Goal: Task Accomplishment & Management: Manage account settings

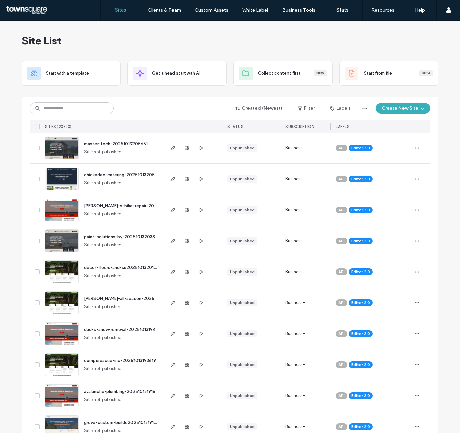
click at [73, 107] on input at bounding box center [72, 108] width 84 height 12
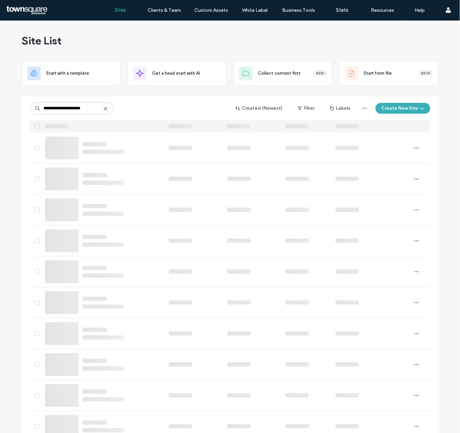
type input "**********"
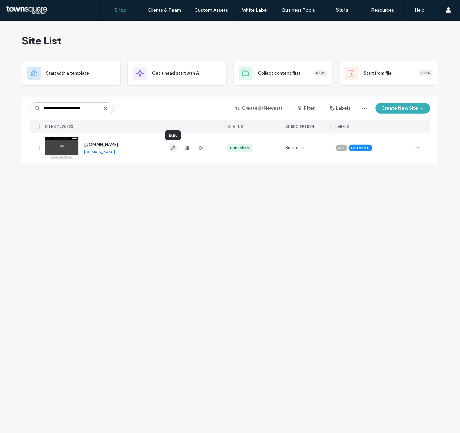
click at [177, 148] on span "button" at bounding box center [173, 148] width 8 height 8
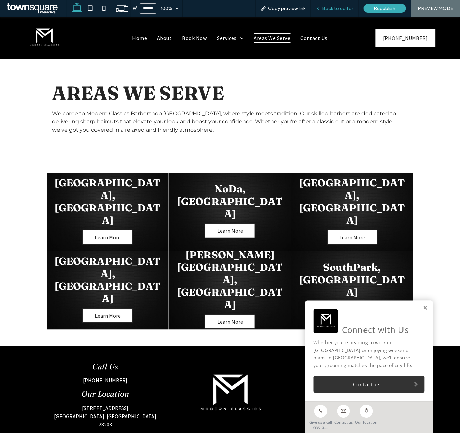
click at [342, 8] on span "Back to editor" at bounding box center [338, 9] width 31 height 6
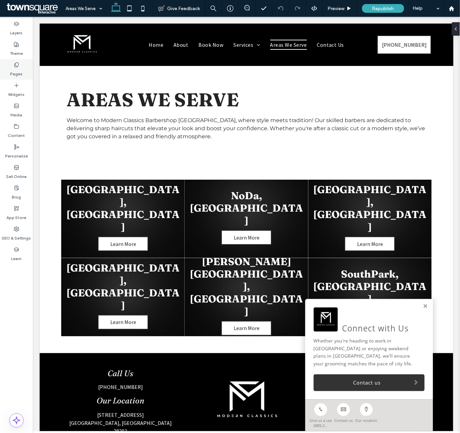
click at [15, 65] on icon at bounding box center [16, 64] width 5 height 5
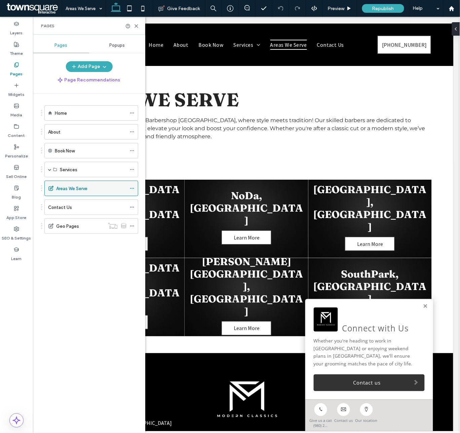
click at [132, 188] on icon at bounding box center [132, 188] width 5 height 5
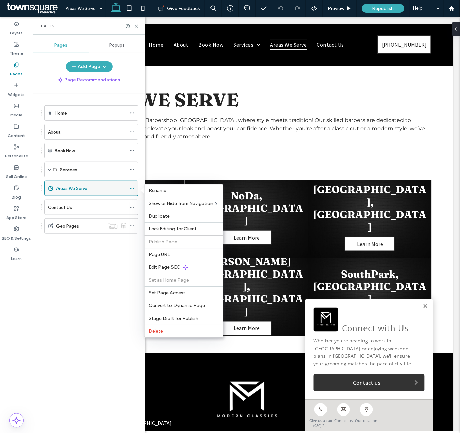
click at [49, 189] on icon at bounding box center [50, 188] width 5 height 5
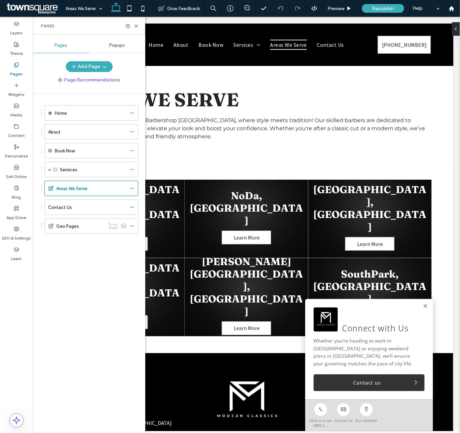
click at [126, 310] on div "Home About Book Now Services Signature Fade and Style Haircut & Beard Trim Bear…" at bounding box center [93, 262] width 104 height 336
click at [129, 190] on div "Areas We Serve" at bounding box center [91, 188] width 94 height 15
click at [130, 189] on icon at bounding box center [132, 188] width 5 height 5
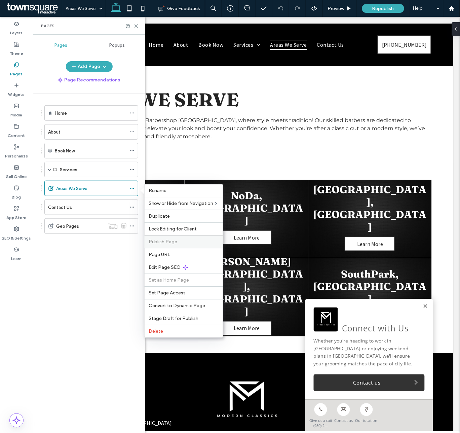
click at [164, 243] on span "Publish Page" at bounding box center [163, 242] width 29 height 6
click at [169, 321] on span "Stage Draft for Publish" at bounding box center [174, 319] width 50 height 6
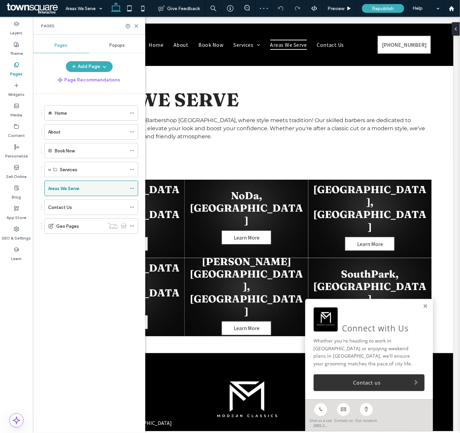
click at [132, 187] on icon at bounding box center [132, 188] width 5 height 5
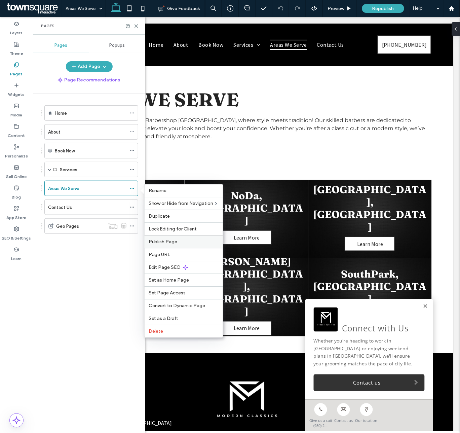
click at [160, 245] on span "Publish Page" at bounding box center [163, 242] width 29 height 6
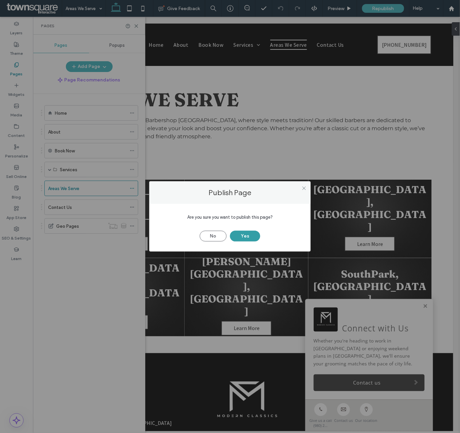
click at [242, 237] on button "Yes" at bounding box center [245, 236] width 30 height 11
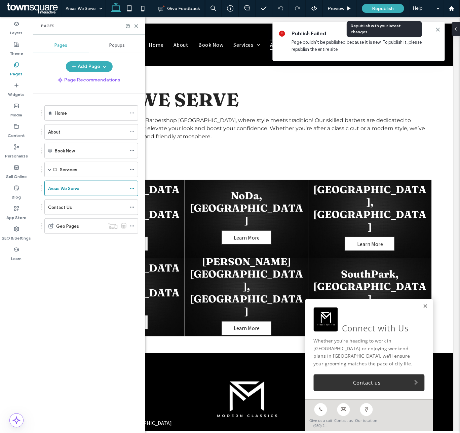
click at [378, 6] on span "Republish" at bounding box center [384, 9] width 22 height 6
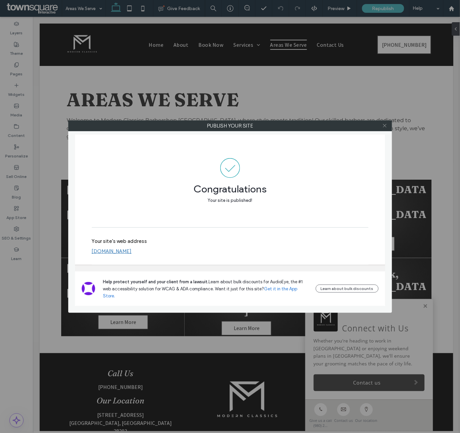
click at [386, 126] on icon at bounding box center [385, 125] width 5 height 5
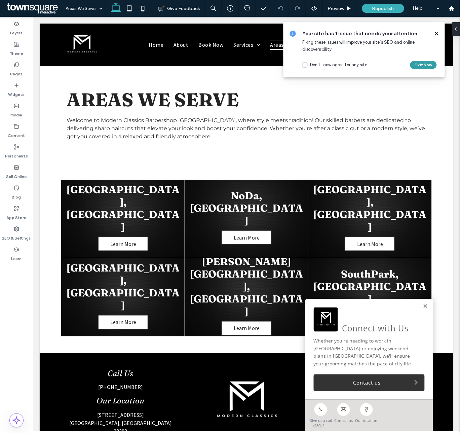
click at [417, 65] on button "Fix it Now" at bounding box center [424, 65] width 27 height 8
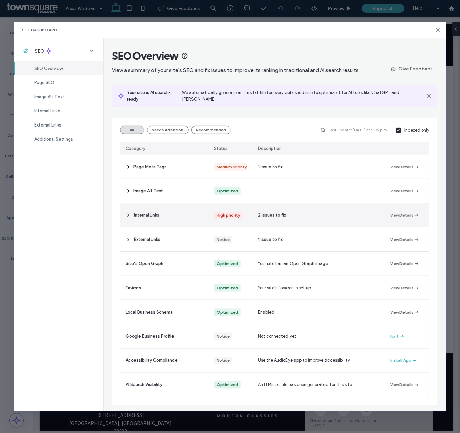
click at [154, 212] on span "Internal Links" at bounding box center [147, 215] width 26 height 7
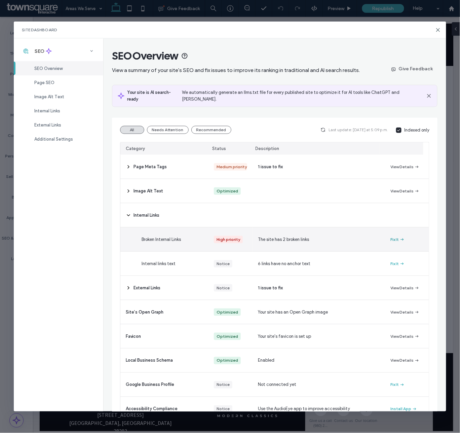
click at [391, 238] on button "Fix It" at bounding box center [398, 240] width 14 height 8
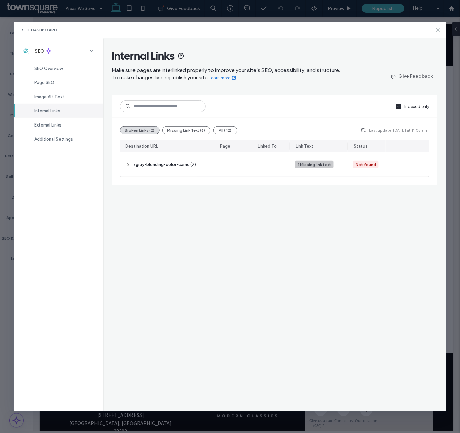
click at [440, 29] on icon at bounding box center [438, 29] width 5 height 5
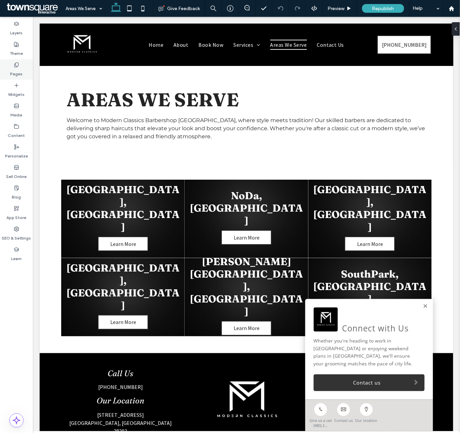
click at [13, 73] on label "Pages" at bounding box center [16, 72] width 12 height 9
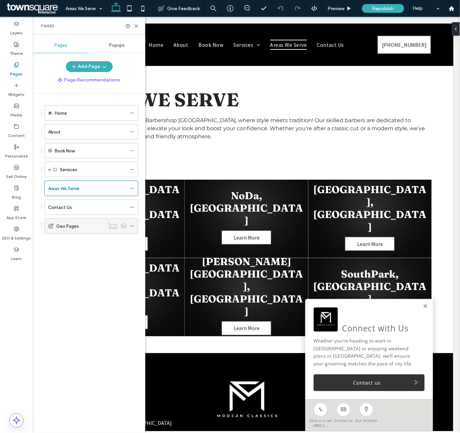
click at [132, 224] on span at bounding box center [132, 226] width 5 height 10
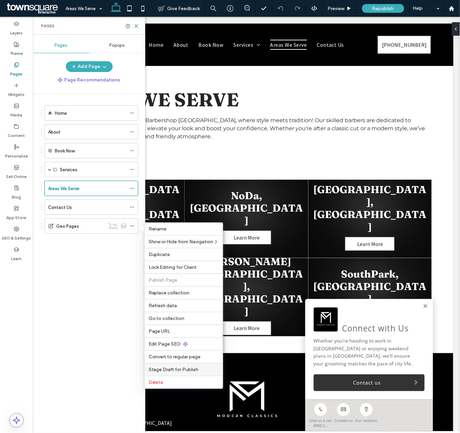
click at [168, 370] on span "Stage Draft for Publish" at bounding box center [174, 370] width 50 height 6
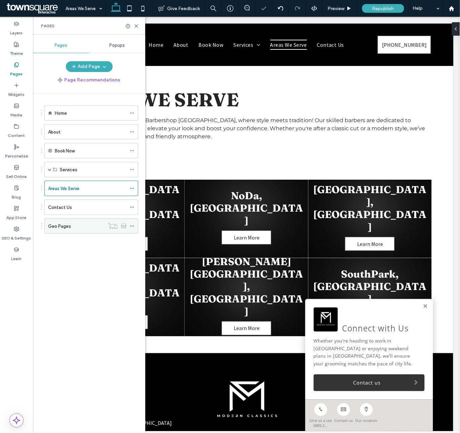
click at [135, 225] on icon at bounding box center [132, 226] width 5 height 5
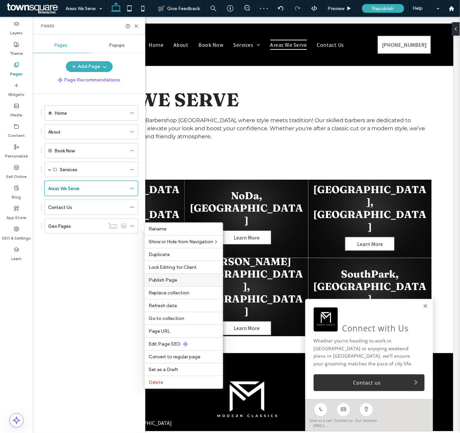
click at [170, 279] on span "Publish Page" at bounding box center [163, 280] width 29 height 6
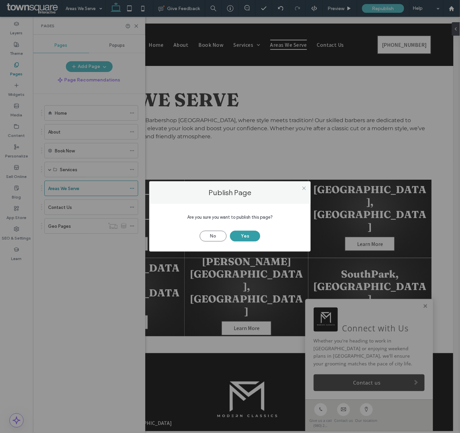
click at [244, 234] on button "Yes" at bounding box center [245, 236] width 30 height 11
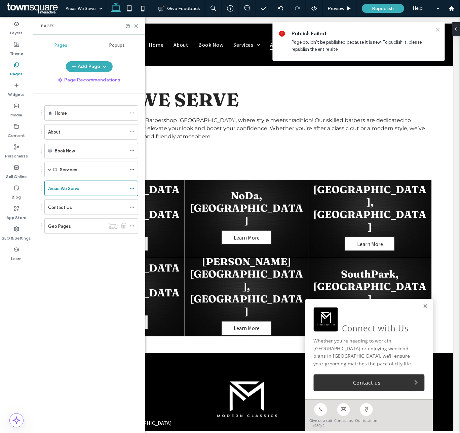
click at [438, 29] on use at bounding box center [438, 29] width 3 height 3
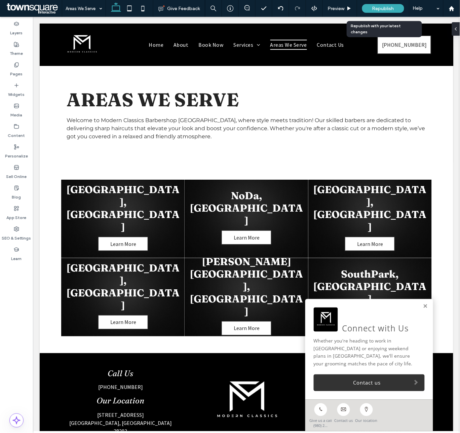
click at [377, 10] on span "Republish" at bounding box center [384, 9] width 22 height 6
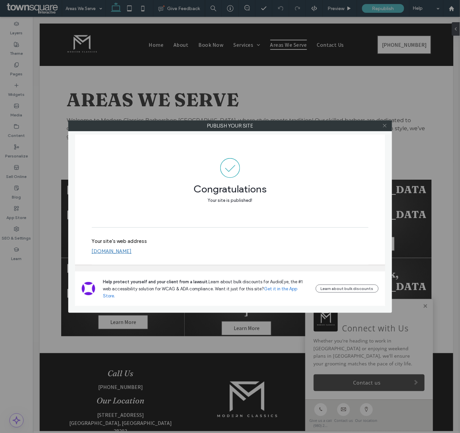
click at [387, 127] on icon at bounding box center [385, 125] width 5 height 5
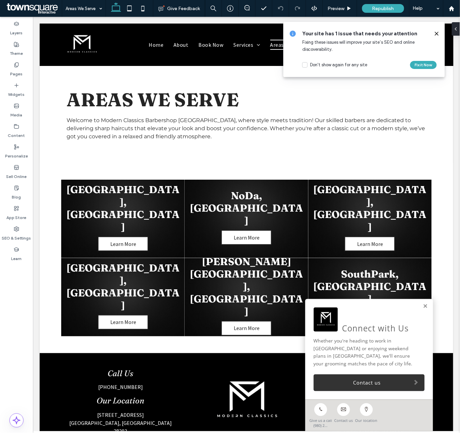
click at [437, 34] on use at bounding box center [436, 33] width 3 height 3
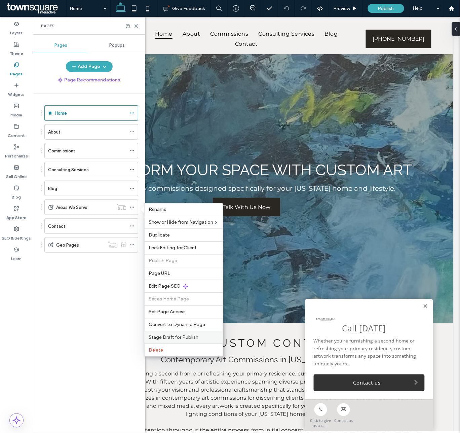
click at [175, 339] on span "Stage Draft for Publish" at bounding box center [174, 338] width 50 height 6
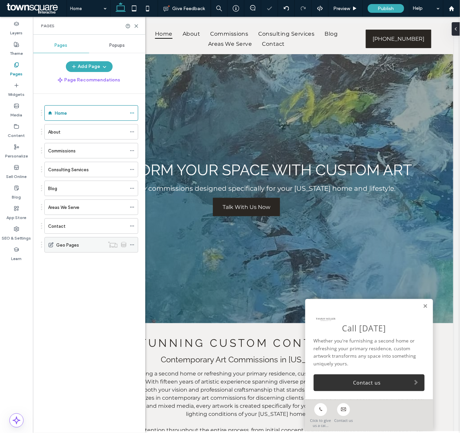
click at [132, 246] on use at bounding box center [132, 245] width 4 height 1
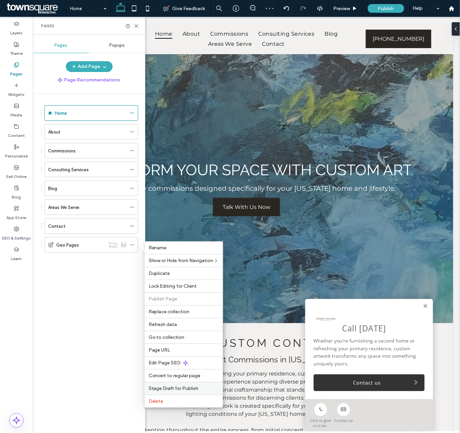
click at [184, 395] on div "Stage Draft for Publish" at bounding box center [184, 388] width 78 height 13
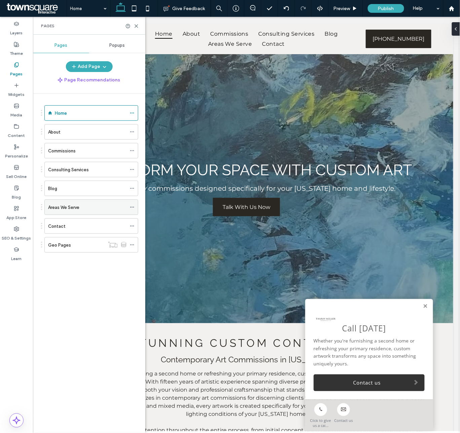
click at [130, 208] on icon at bounding box center [132, 207] width 5 height 5
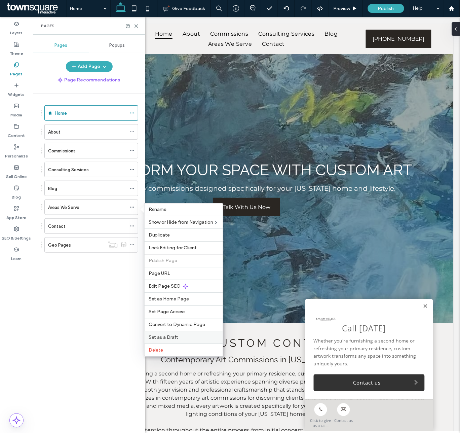
click at [181, 340] on label "Set as a Draft" at bounding box center [184, 338] width 70 height 6
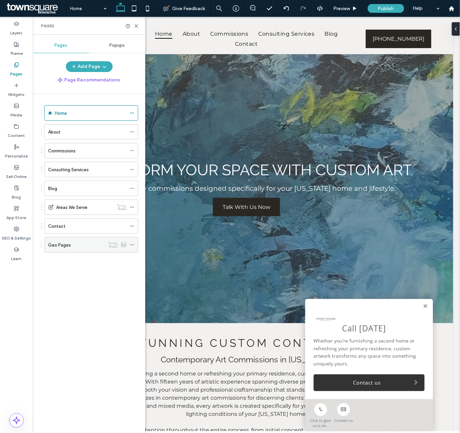
click at [132, 249] on span at bounding box center [132, 245] width 5 height 10
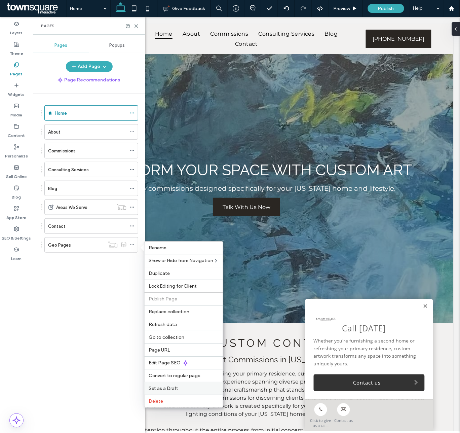
click at [167, 391] on span "Set as a Draft" at bounding box center [164, 389] width 30 height 6
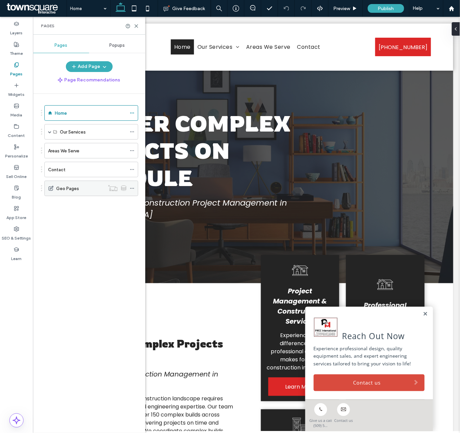
click at [135, 187] on icon at bounding box center [132, 188] width 5 height 5
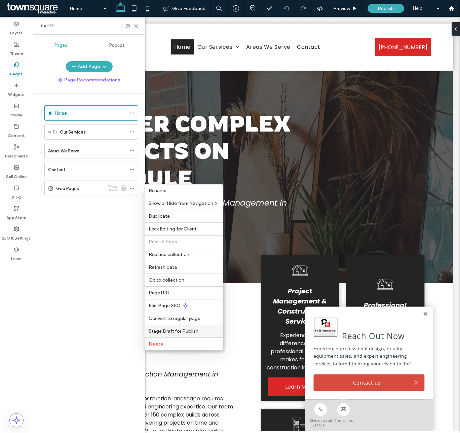
click at [169, 330] on div "Stage Draft for Publish" at bounding box center [184, 331] width 78 height 13
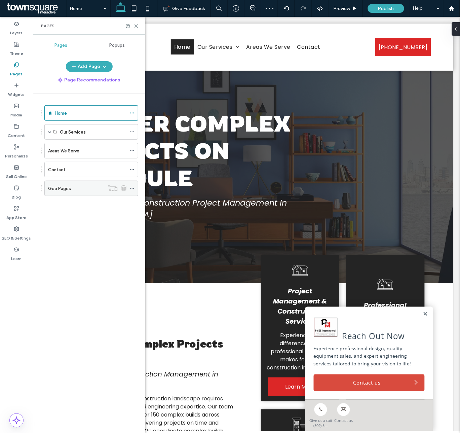
click at [131, 187] on icon at bounding box center [132, 188] width 5 height 5
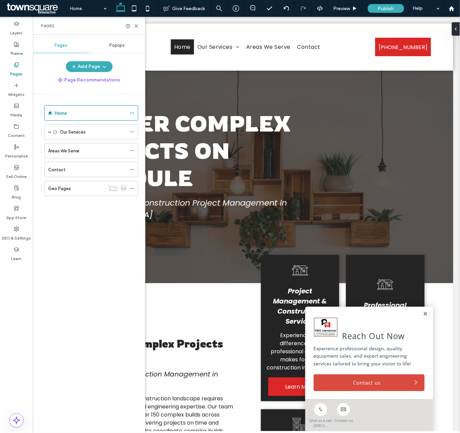
click at [110, 273] on div "Home Our Services Project Management & Construction Services Professional Desig…" at bounding box center [93, 262] width 104 height 336
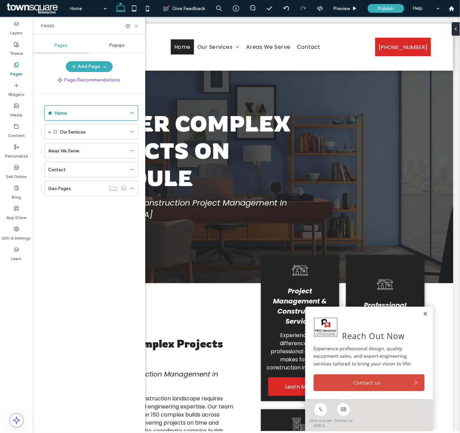
click at [137, 26] on icon at bounding box center [136, 26] width 5 height 5
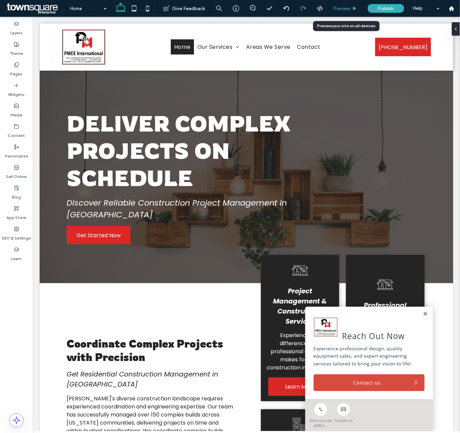
click at [340, 3] on div "Preview" at bounding box center [346, 8] width 34 height 17
click at [349, 9] on span "Preview" at bounding box center [342, 9] width 17 height 6
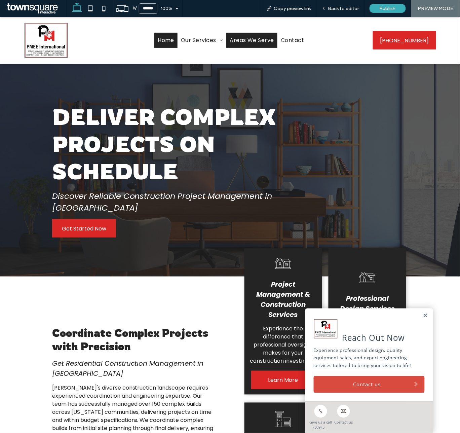
click at [253, 38] on span "Areas We Serve" at bounding box center [252, 40] width 44 height 8
click at [253, 39] on div at bounding box center [230, 216] width 460 height 433
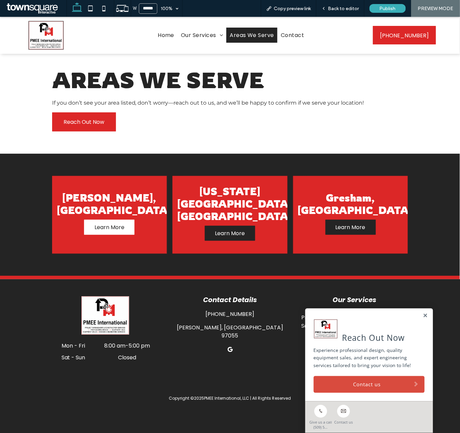
scroll to position [3, 0]
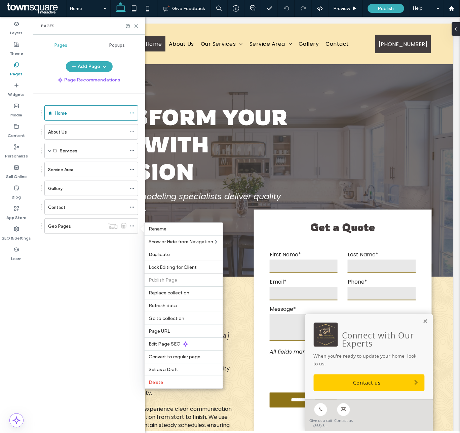
click at [79, 287] on div "Home About Us Services Kitchen Remodel Bathroom Remodel Flooring Drywall Roofin…" at bounding box center [93, 262] width 104 height 336
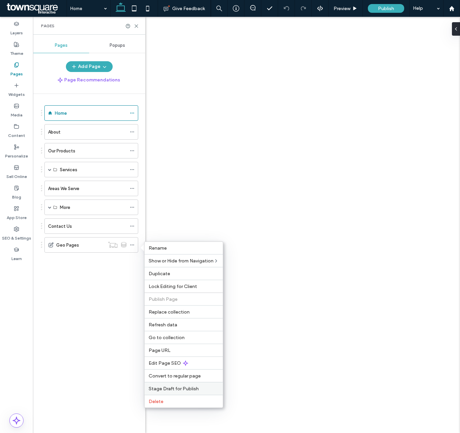
click at [175, 391] on span "Stage Draft for Publish" at bounding box center [174, 389] width 50 height 6
